Goal: Task Accomplishment & Management: Use online tool/utility

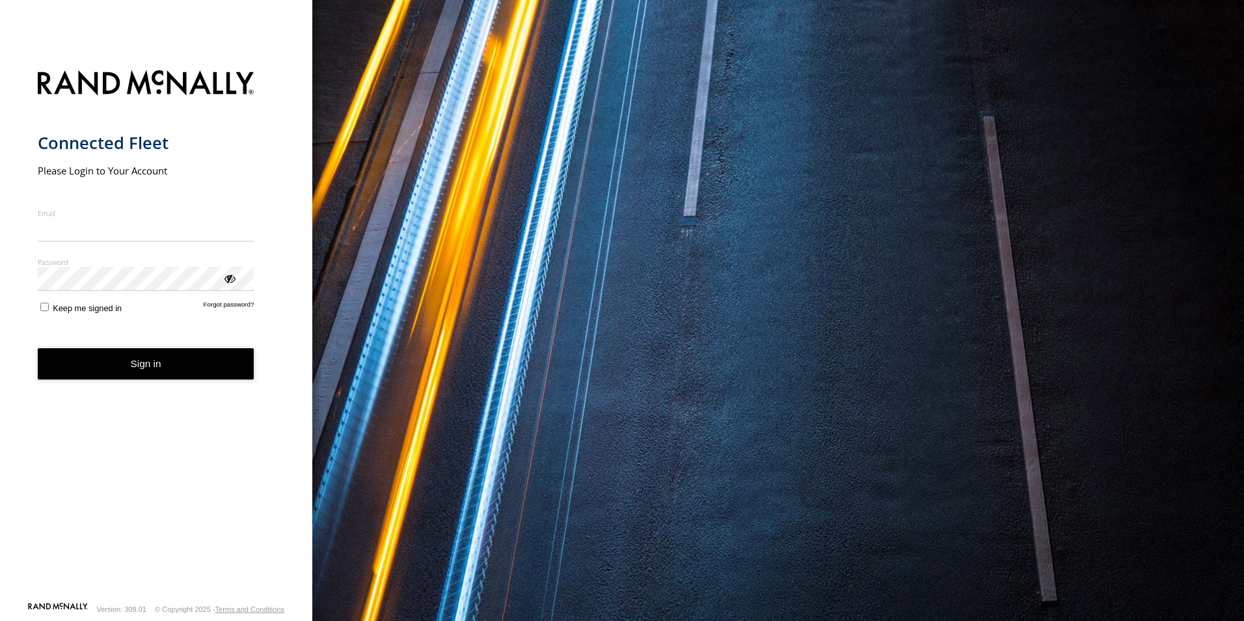
type input "**********"
click at [145, 381] on form "**********" at bounding box center [157, 331] width 238 height 539
click at [172, 366] on button "Sign in" at bounding box center [146, 364] width 217 height 32
